Goal: Task Accomplishment & Management: Manage account settings

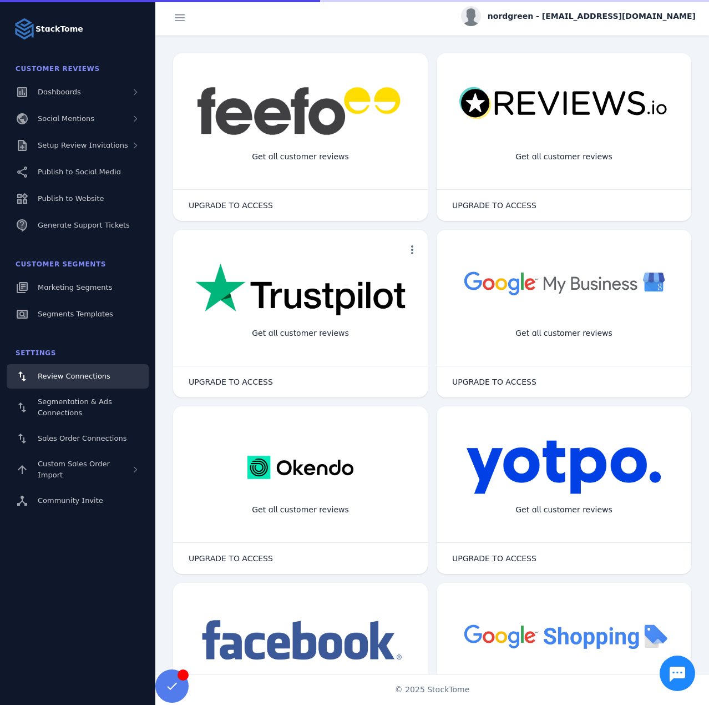
click at [105, 133] on fuse-vertical-navigation-group-item "Customer Reviews Dashboards Social Mentions Setup Review Invitations Publish to…" at bounding box center [77, 149] width 155 height 182
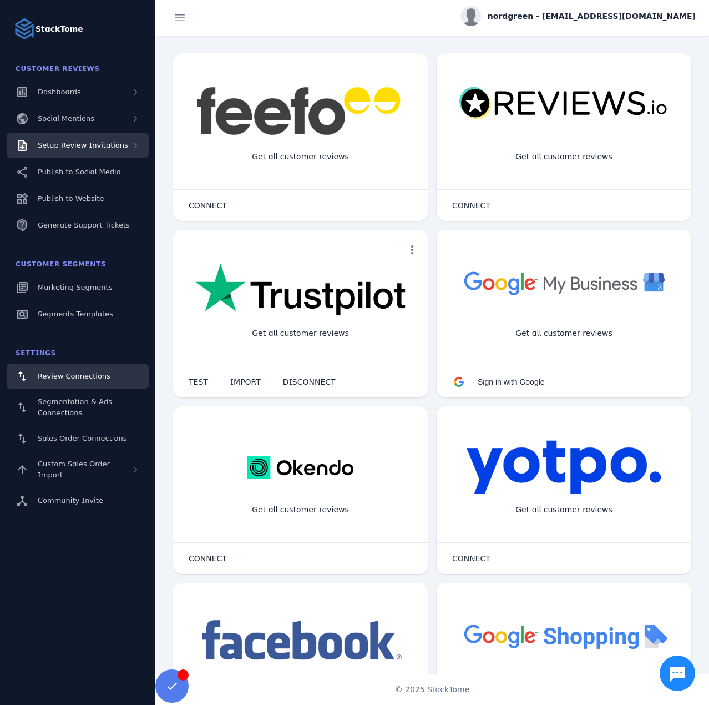
click at [92, 150] on div "Setup Review Invitations" at bounding box center [83, 145] width 90 height 11
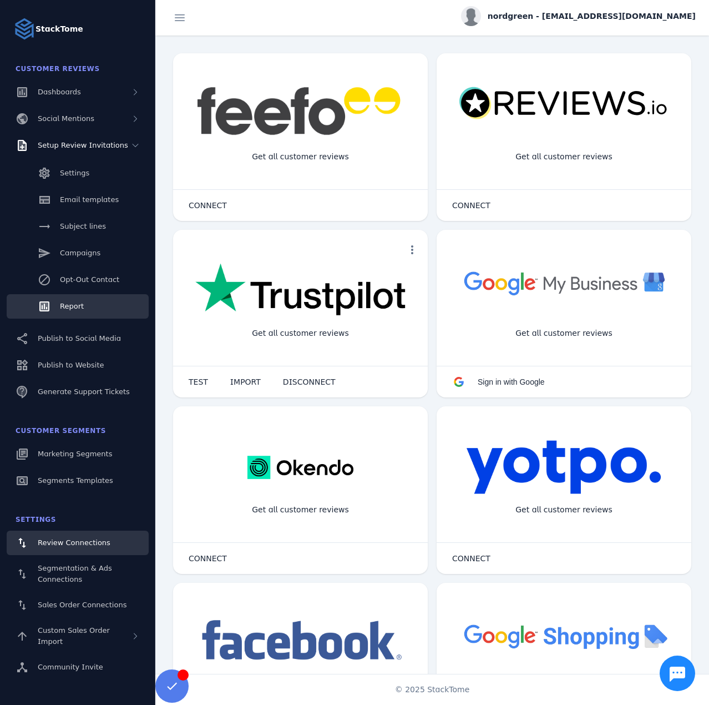
click at [73, 301] on div "Report" at bounding box center [72, 306] width 24 height 11
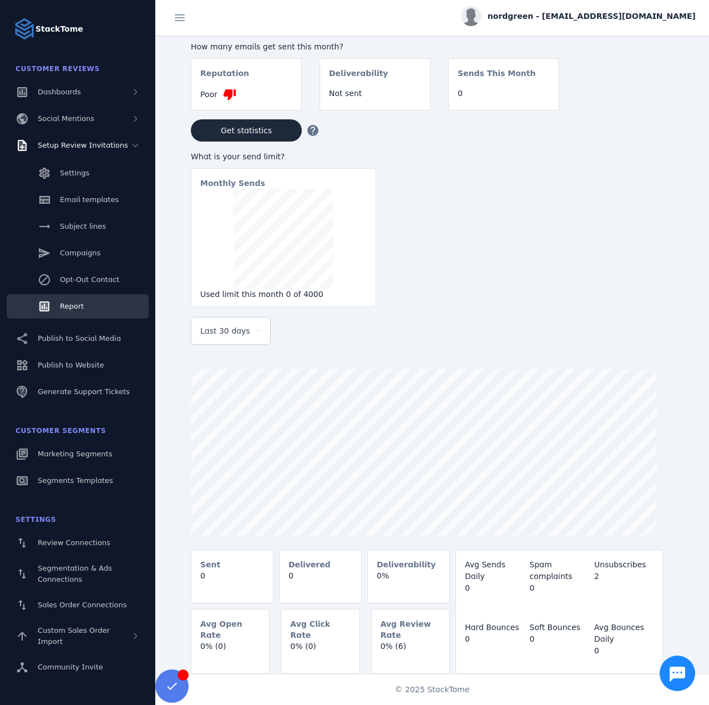
click at [237, 329] on span "Last 30 days" at bounding box center [225, 330] width 50 height 13
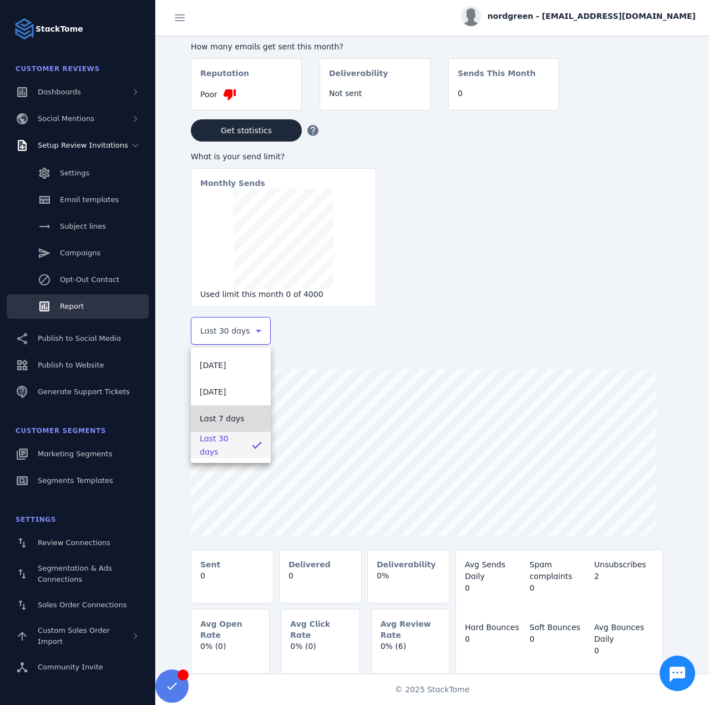
click at [228, 417] on span "Last 7 days" at bounding box center [222, 418] width 45 height 13
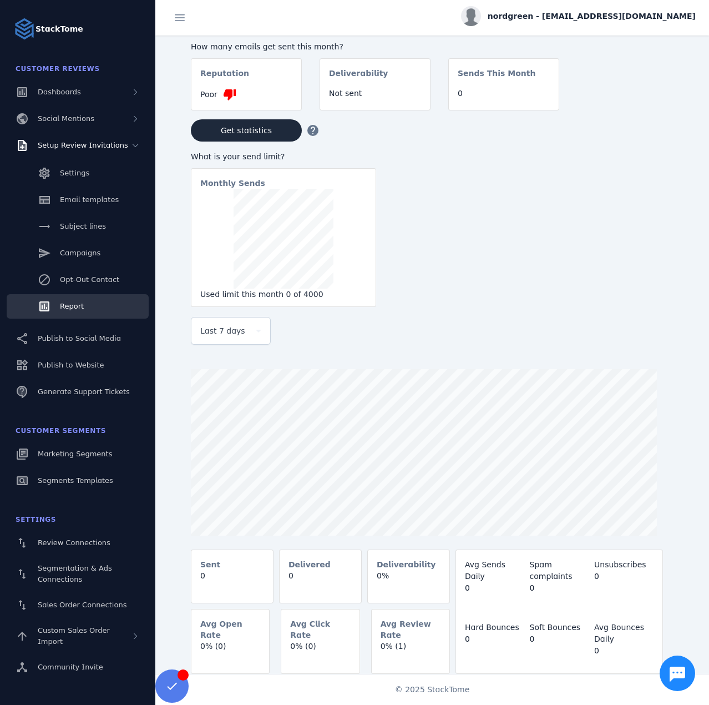
click at [590, 11] on span "nordgreen - [EMAIL_ADDRESS][DOMAIN_NAME]" at bounding box center [592, 17] width 208 height 12
click at [642, 105] on button "Sign out" at bounding box center [656, 107] width 80 height 27
